Goal: Information Seeking & Learning: Learn about a topic

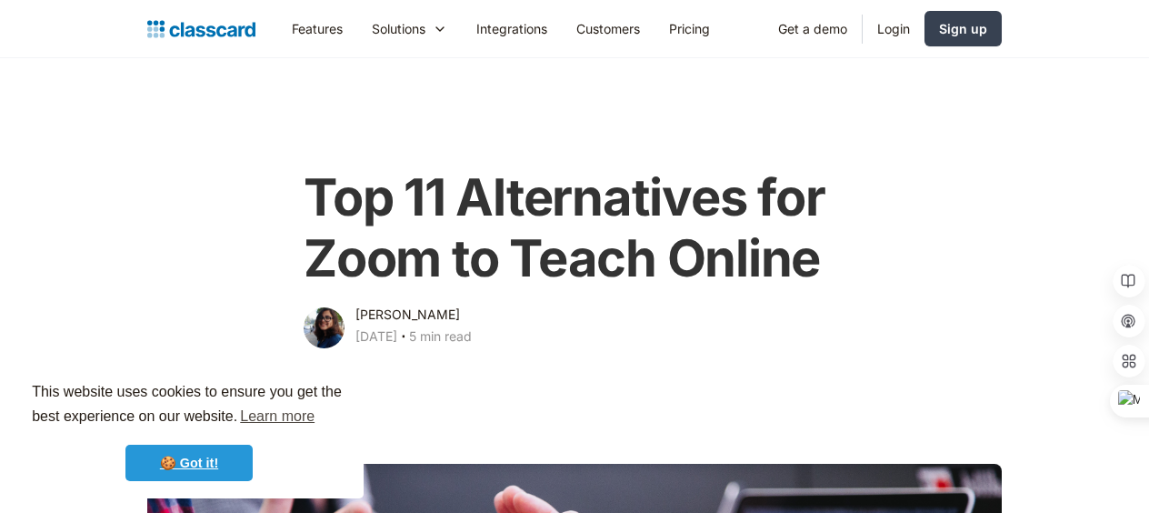
click at [223, 465] on link "🍪 Got it!" at bounding box center [188, 463] width 127 height 36
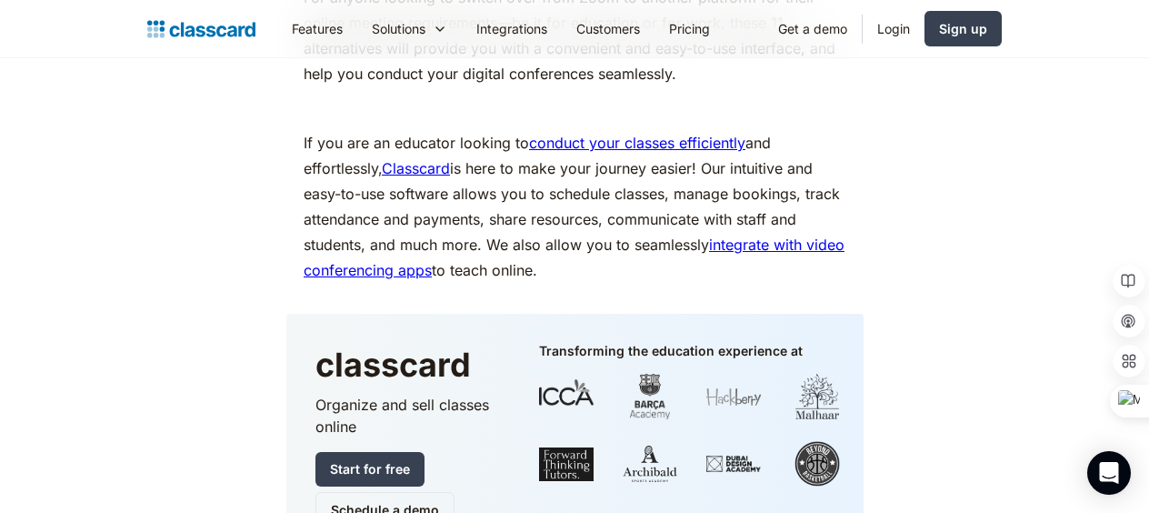
scroll to position [7684, 0]
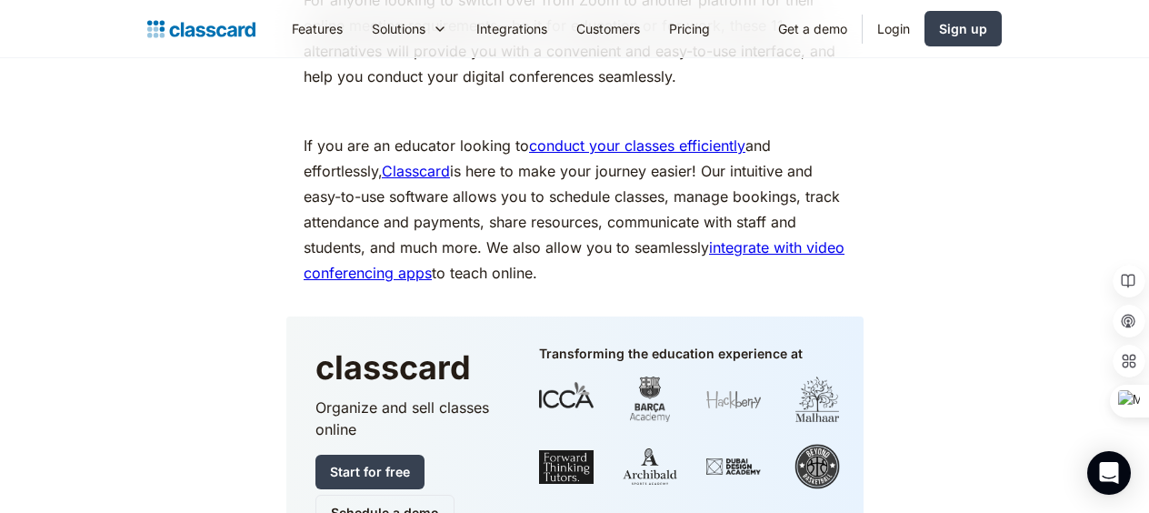
click at [432, 162] on link "Classcard" at bounding box center [416, 171] width 68 height 18
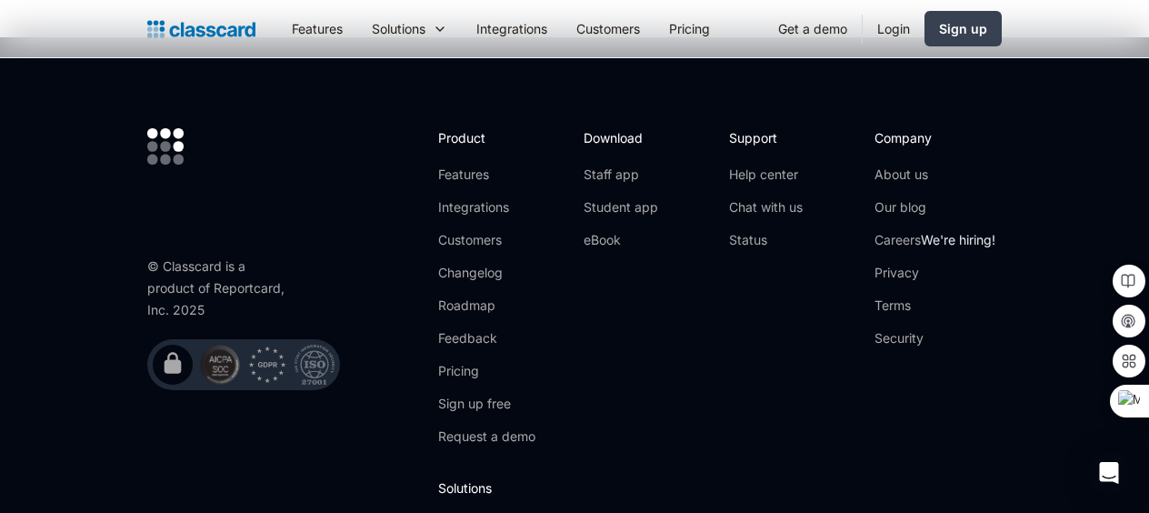
scroll to position [6390, 0]
click at [471, 360] on link "Pricing" at bounding box center [486, 369] width 97 height 18
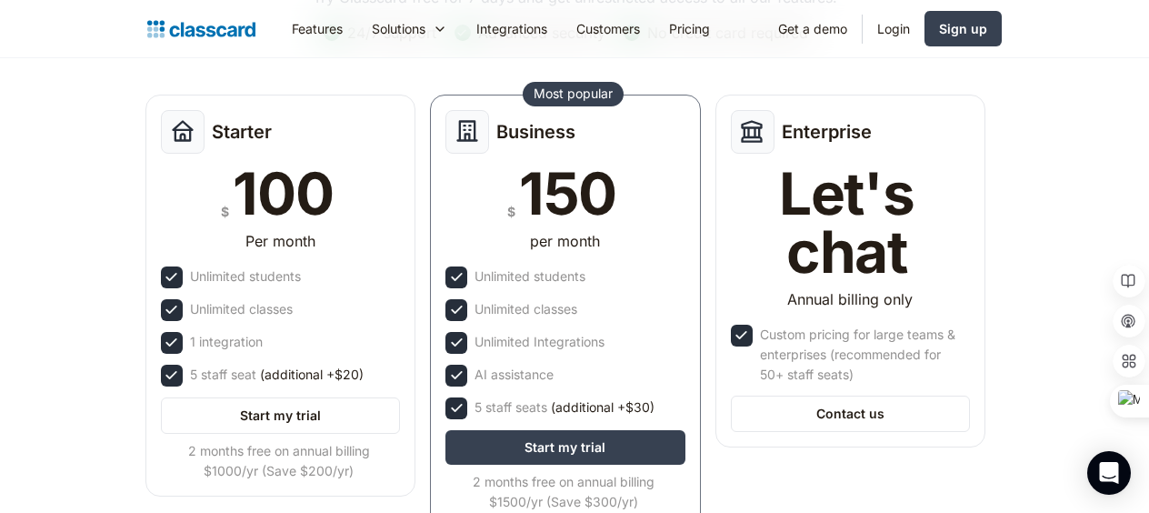
scroll to position [101, 0]
